Goal: Task Accomplishment & Management: Manage account settings

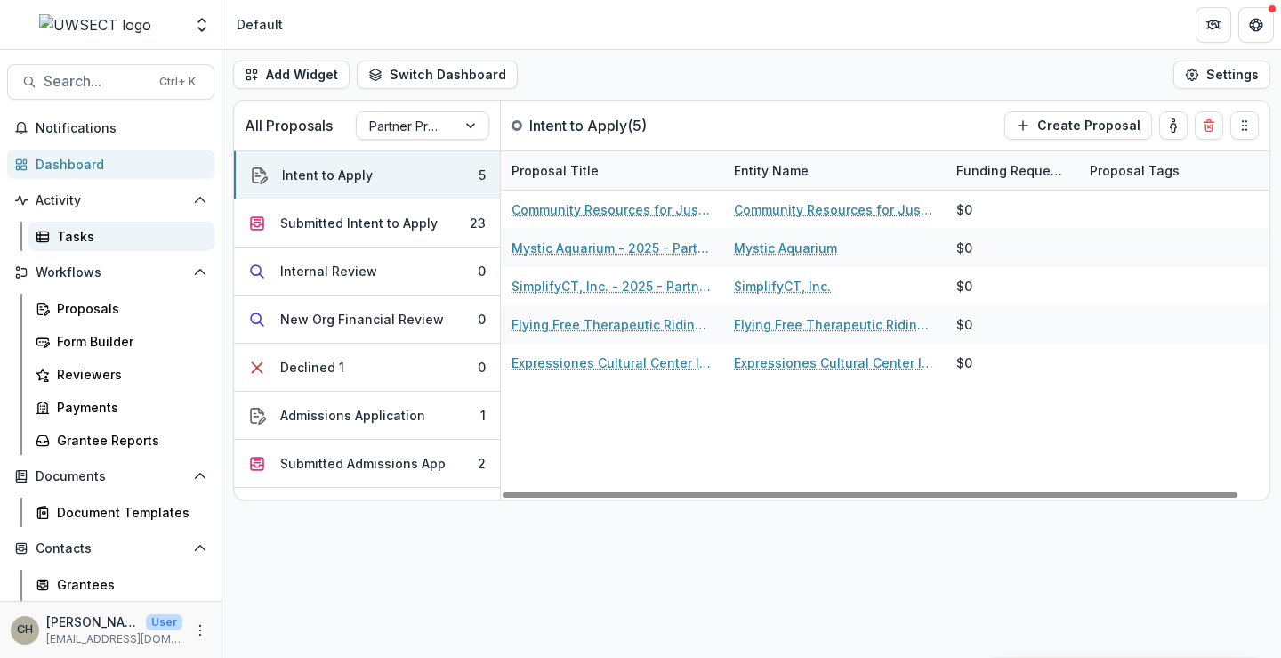
click at [81, 235] on div "Tasks" at bounding box center [128, 236] width 143 height 19
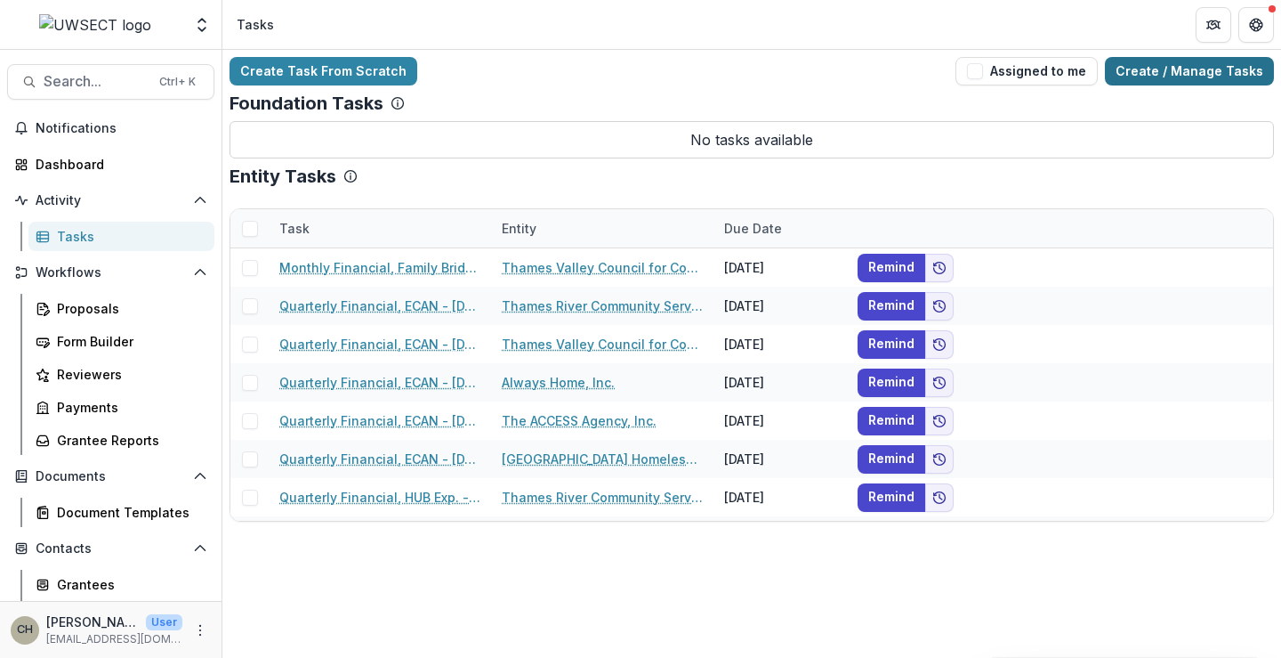
click at [1150, 74] on link "Create / Manage Tasks" at bounding box center [1189, 71] width 169 height 28
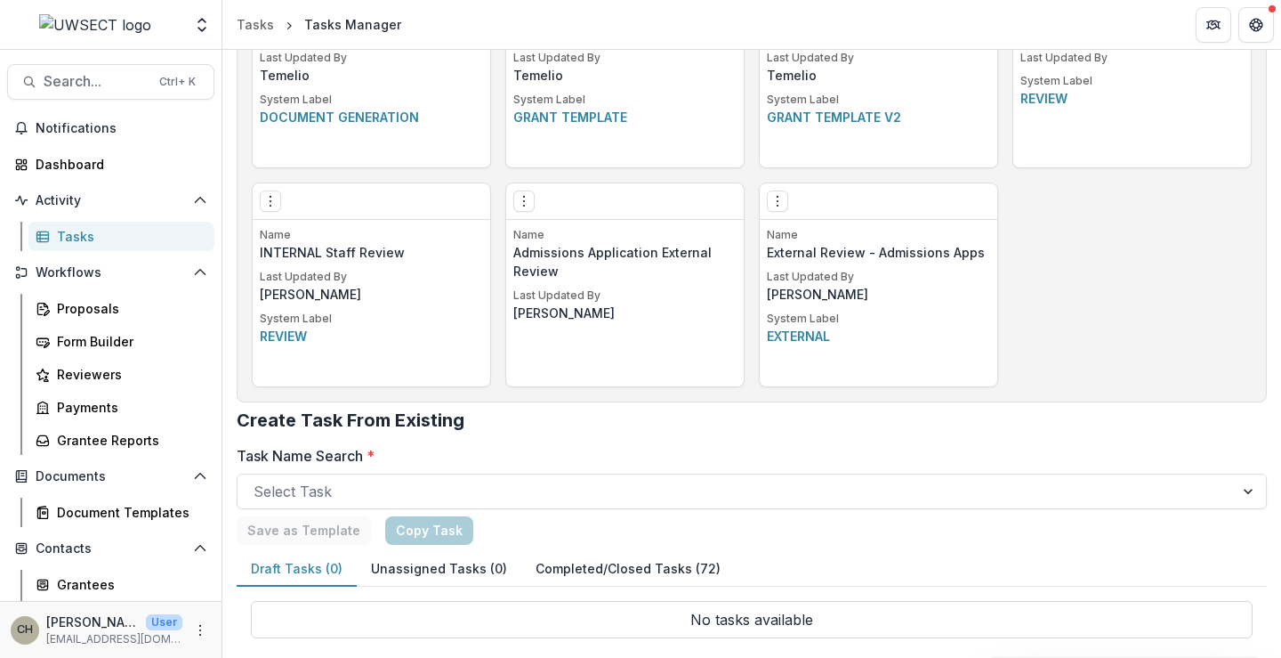
scroll to position [1276, 0]
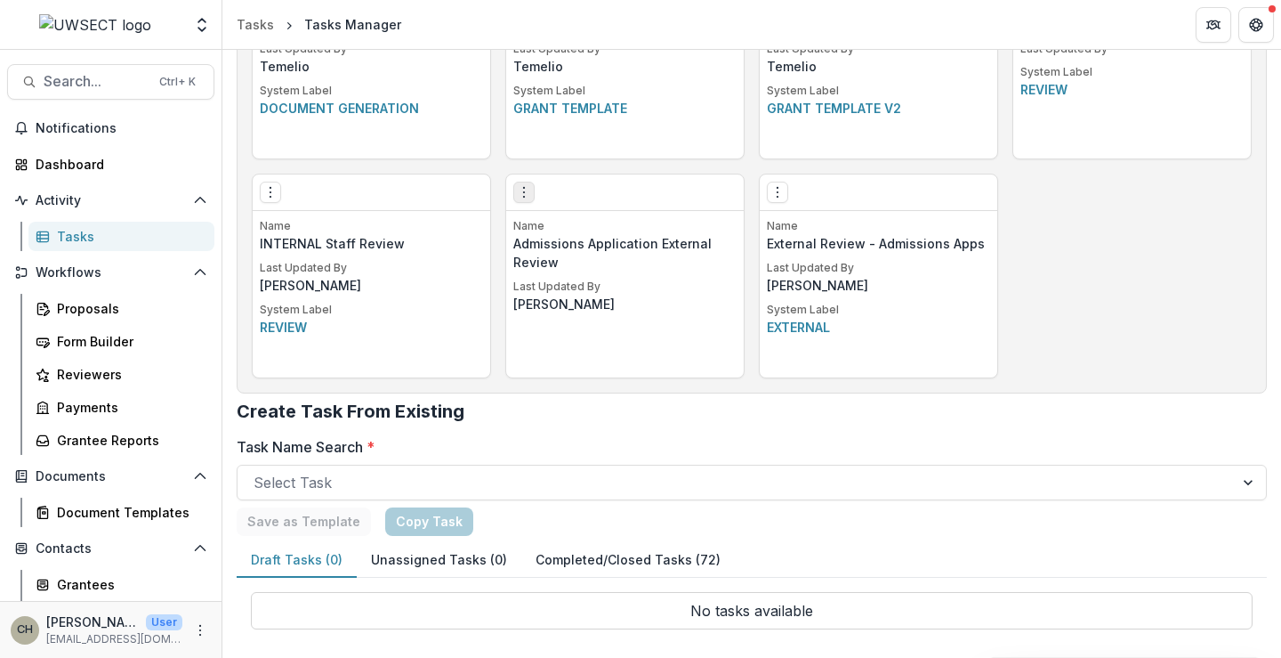
click at [525, 190] on icon "Options" at bounding box center [524, 192] width 14 height 14
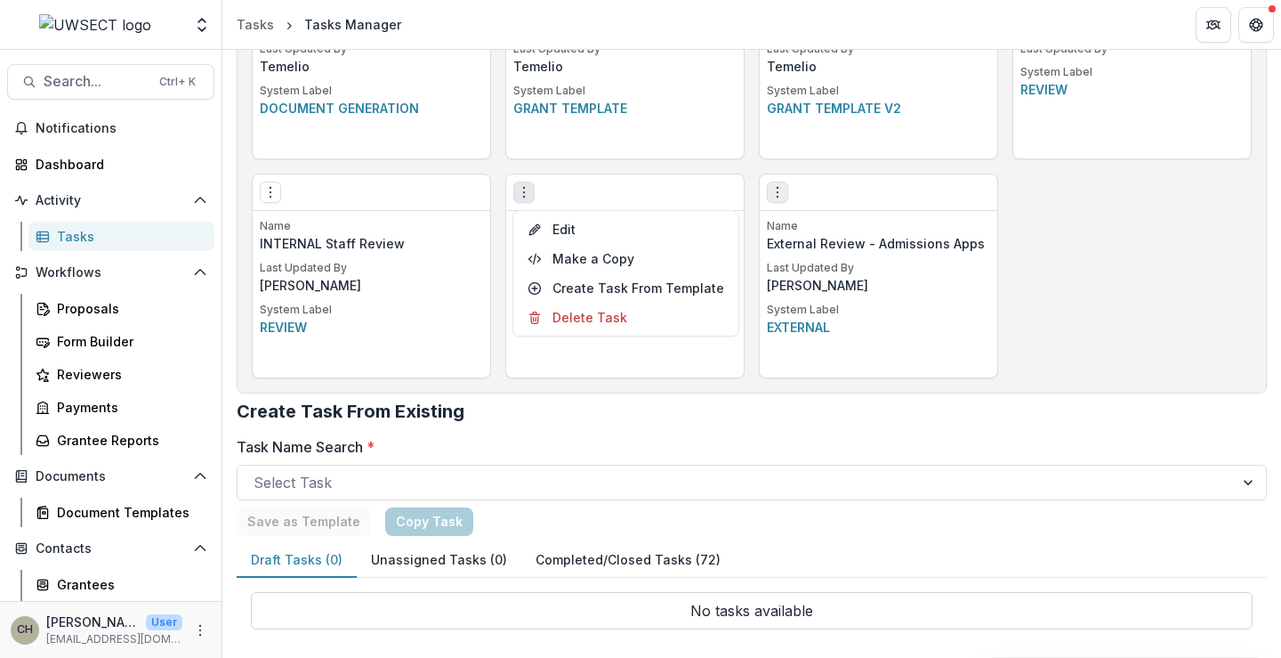
click at [778, 191] on icon "Options" at bounding box center [778, 192] width 14 height 14
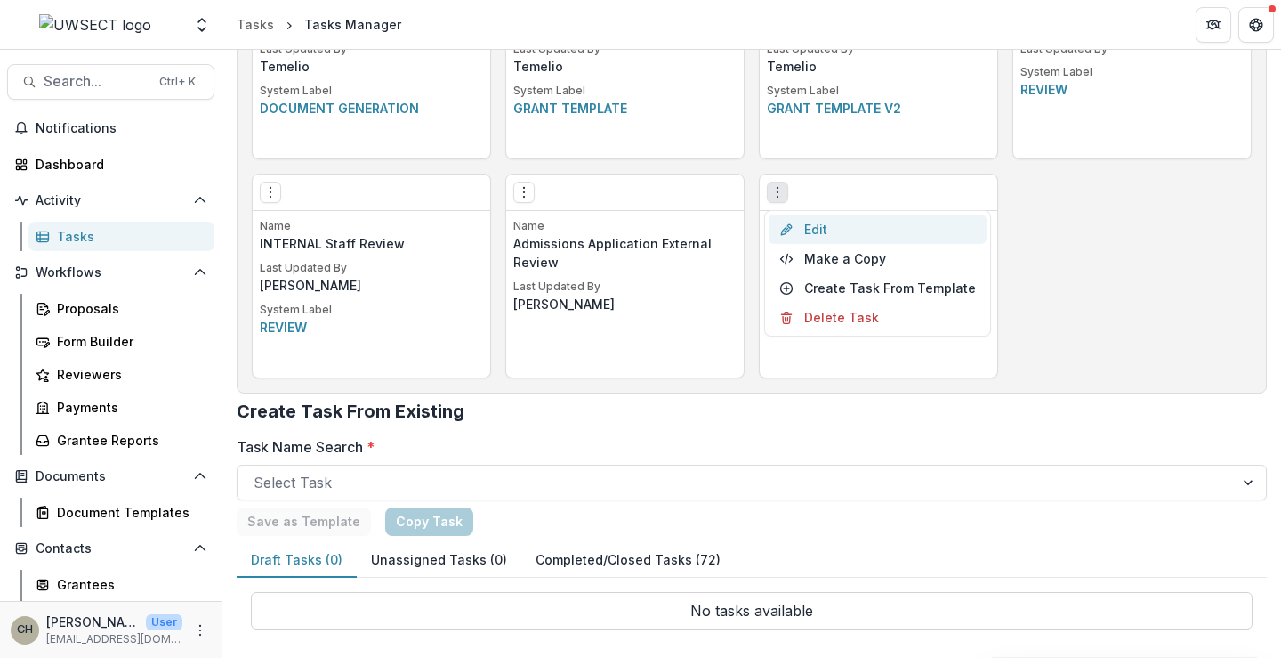
click at [827, 226] on link "Edit" at bounding box center [878, 228] width 218 height 29
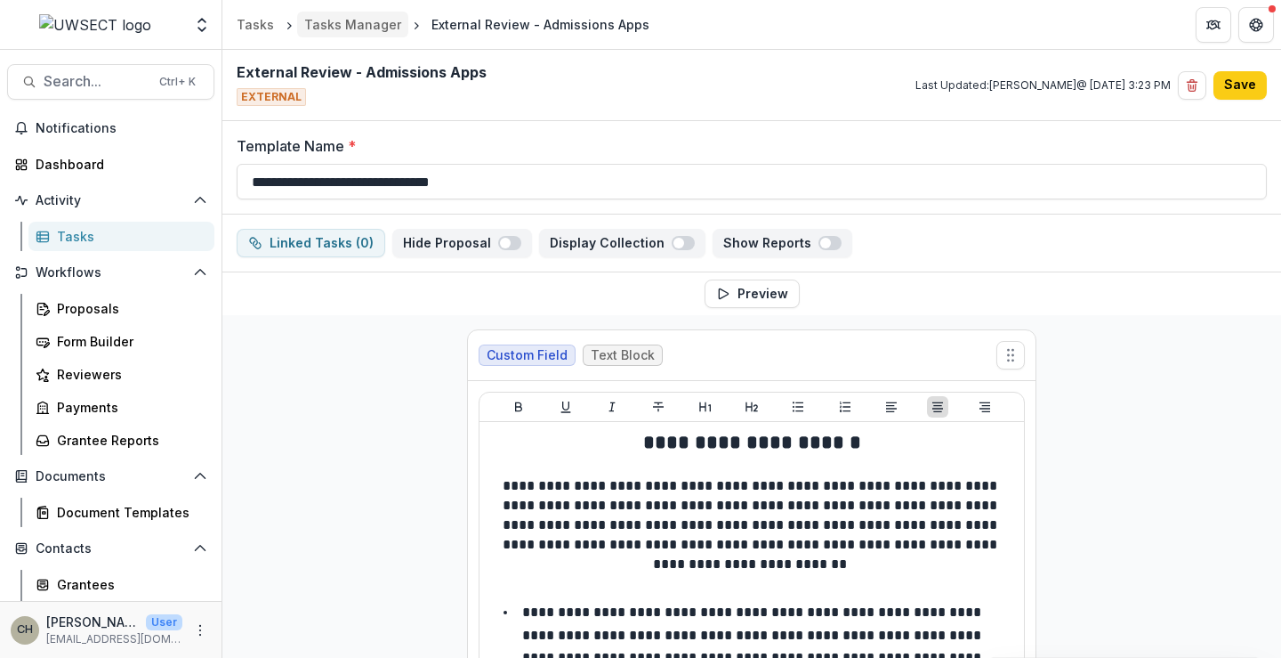
click at [352, 25] on div "Tasks Manager" at bounding box center [352, 24] width 97 height 19
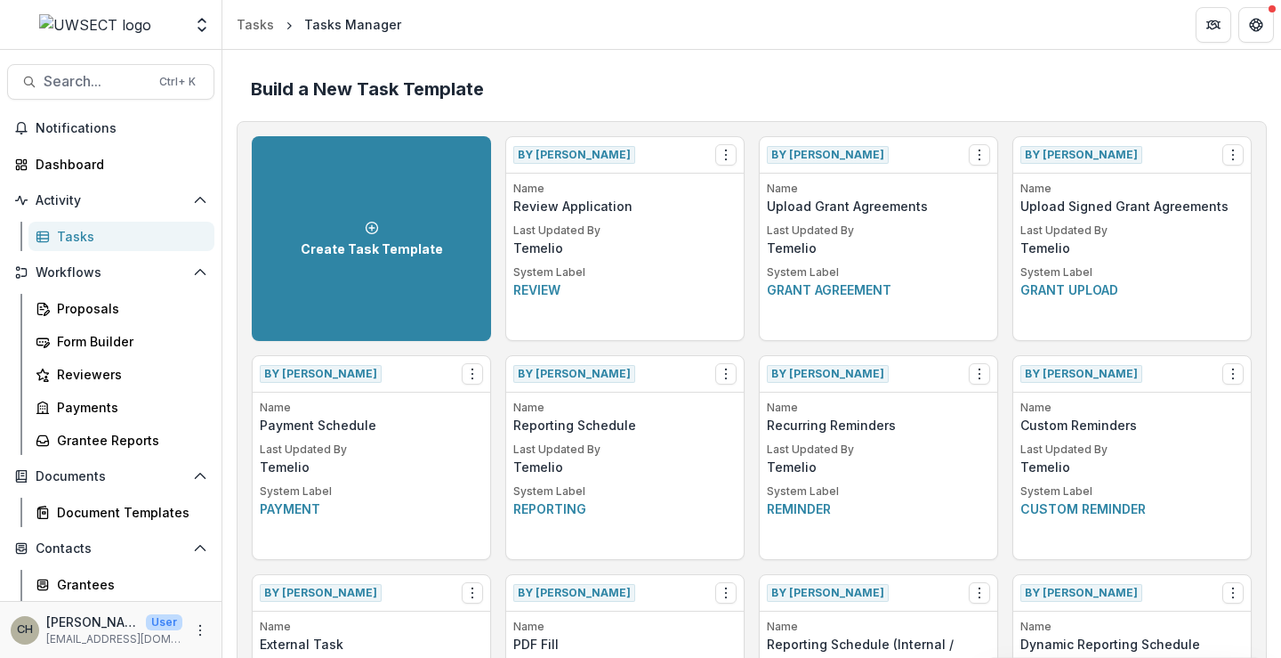
scroll to position [1276, 0]
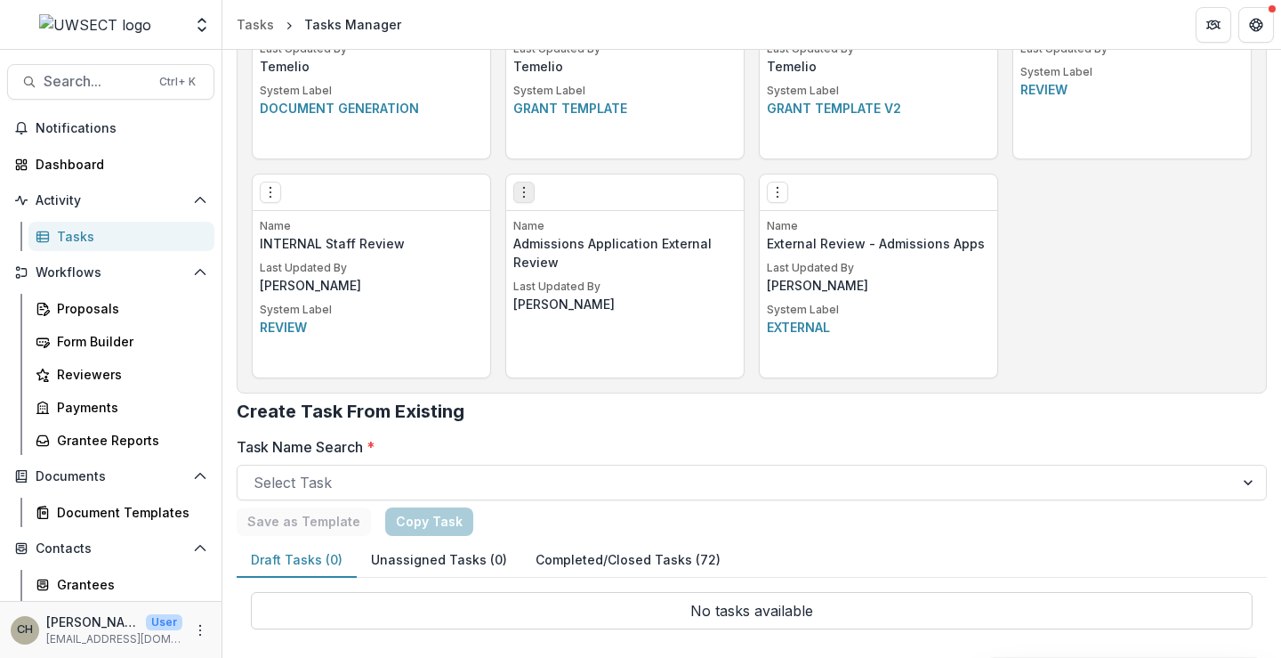
click at [530, 189] on button "Options" at bounding box center [523, 192] width 21 height 21
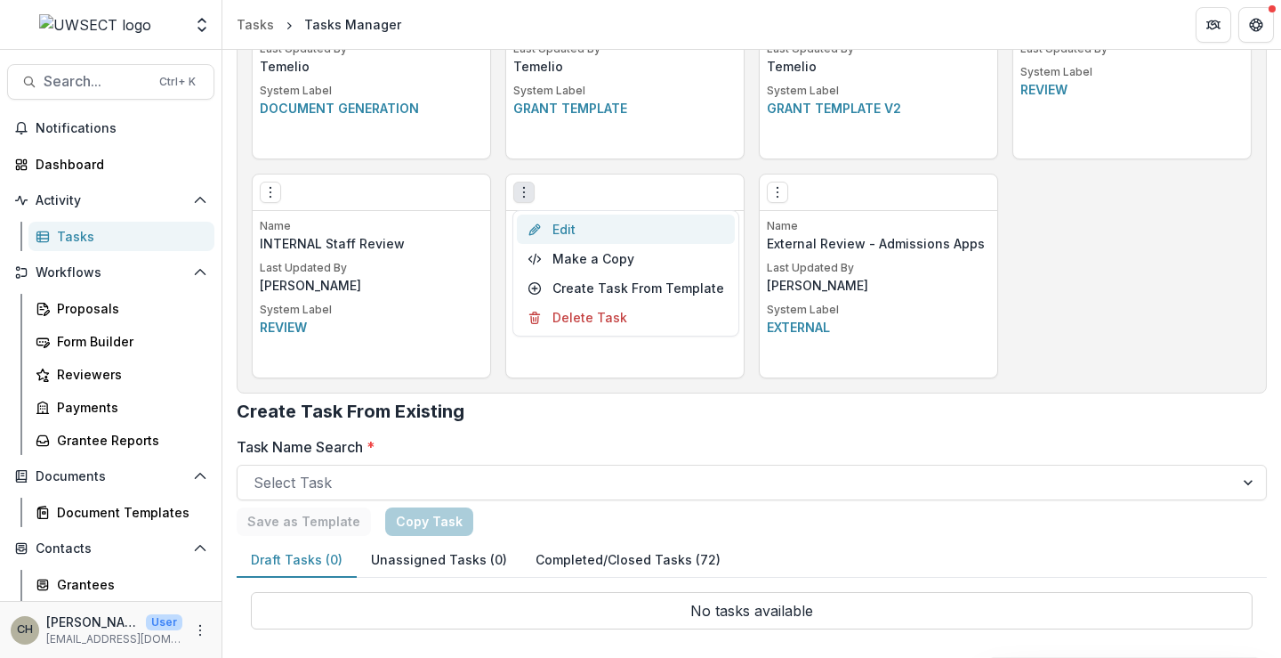
click at [558, 229] on link "Edit" at bounding box center [626, 228] width 218 height 29
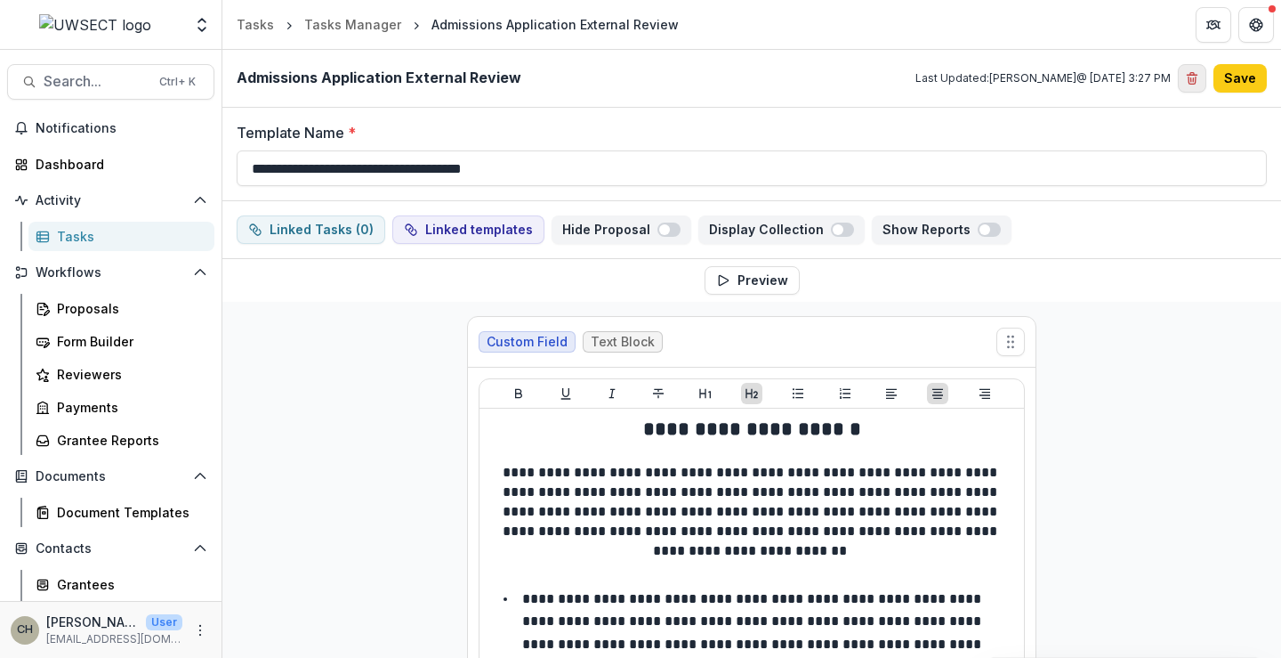
click at [1189, 78] on icon "Delete template" at bounding box center [1192, 80] width 7 height 7
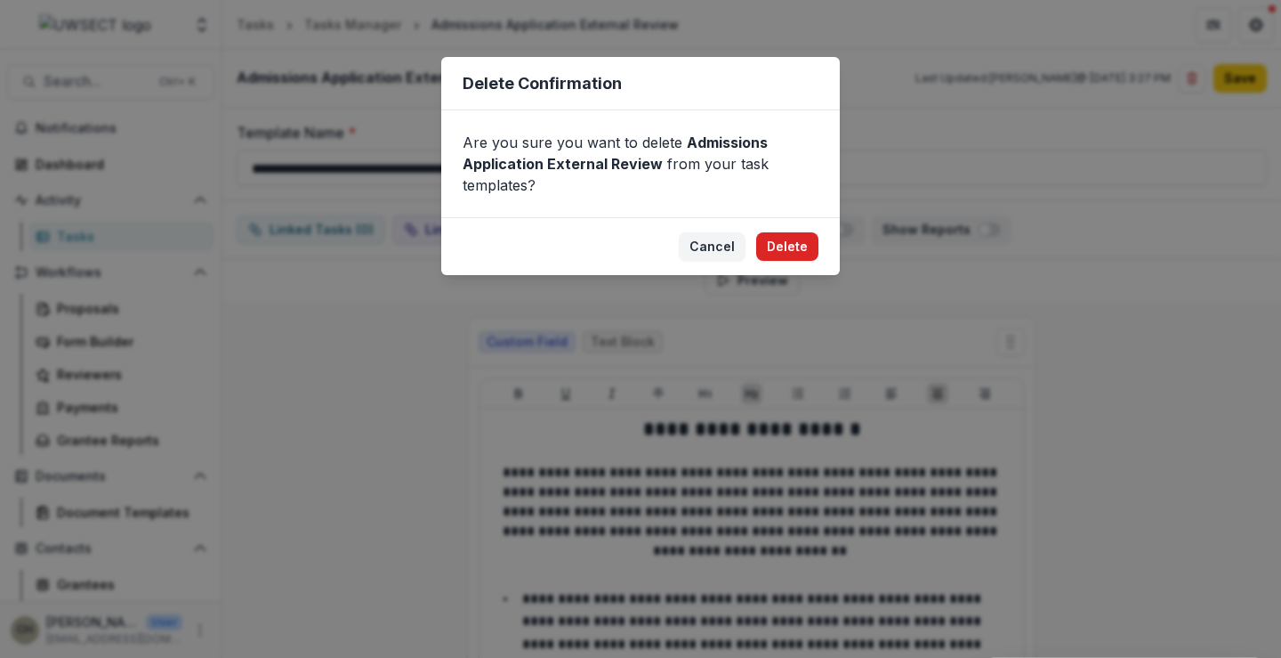
click at [782, 243] on button "Delete" at bounding box center [787, 246] width 62 height 28
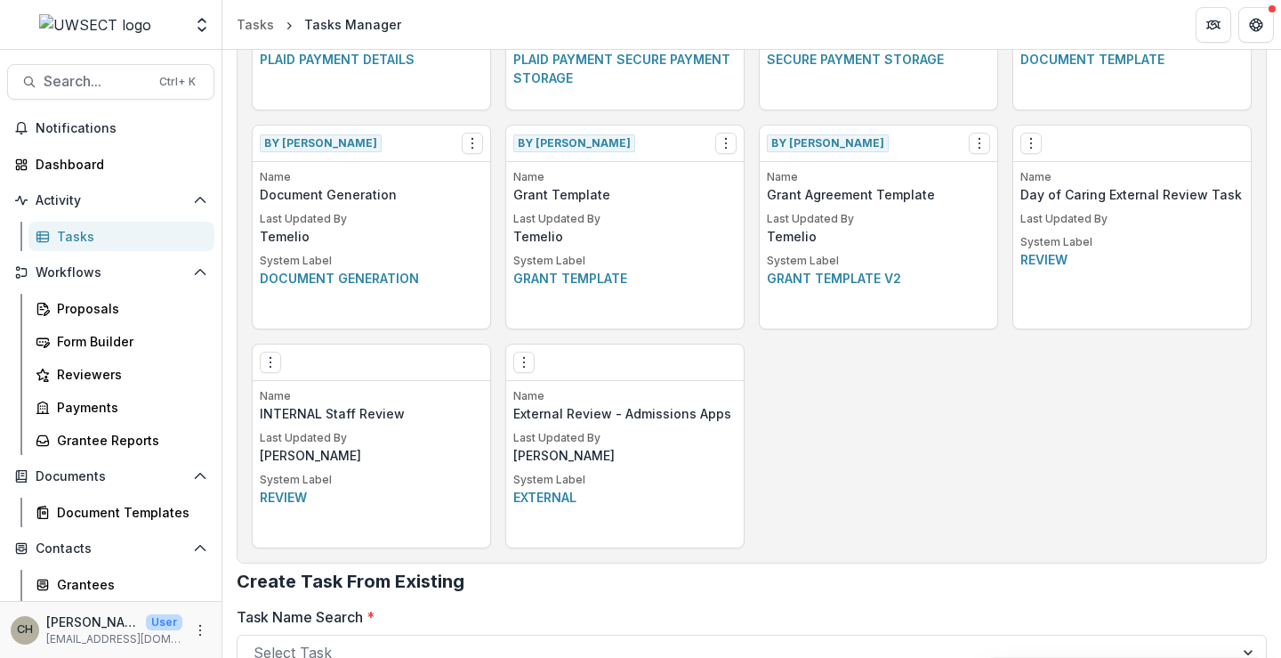
scroll to position [1276, 0]
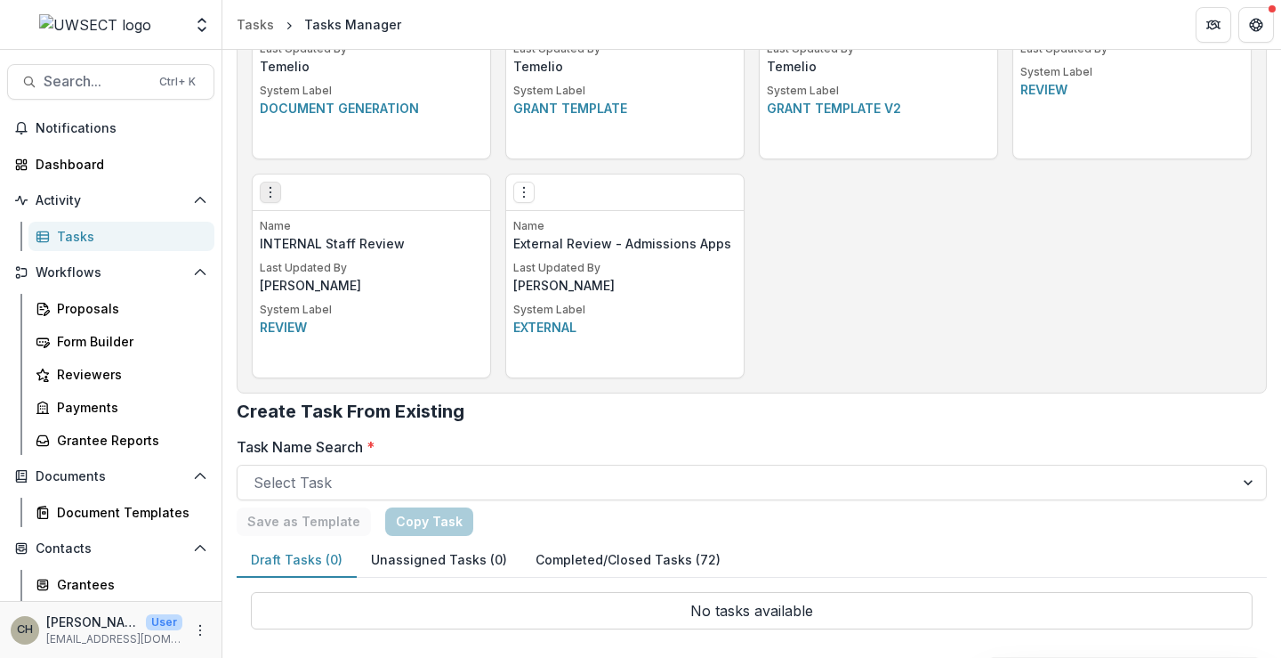
click at [263, 195] on icon "Options" at bounding box center [270, 192] width 14 height 14
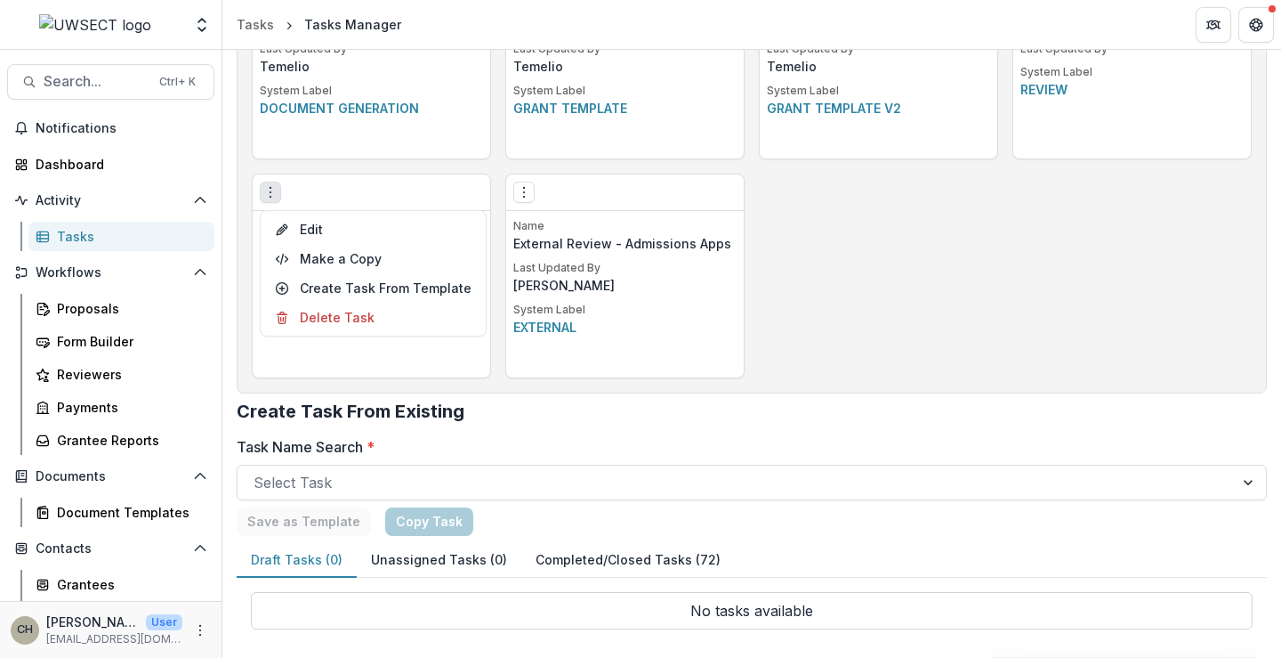
click at [349, 358] on div "Name INTERNAL Staff Review Last Updated By [PERSON_NAME] System Label Review" at bounding box center [372, 297] width 238 height 159
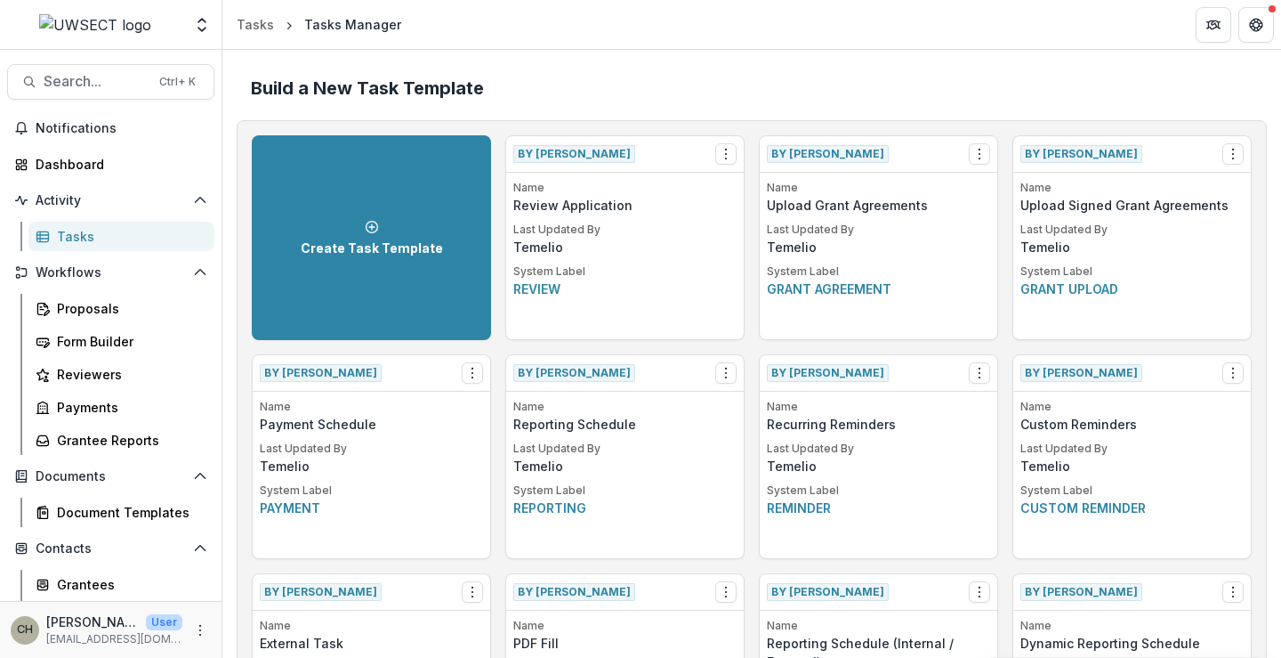
scroll to position [0, 0]
click at [263, 21] on div "Tasks" at bounding box center [255, 24] width 37 height 19
